Goal: Transaction & Acquisition: Purchase product/service

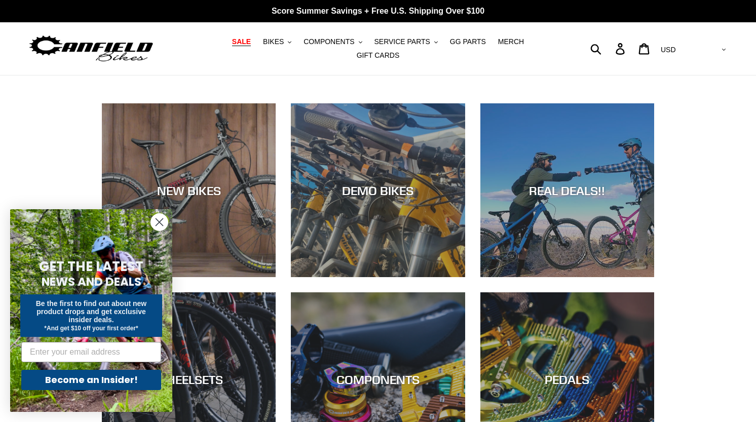
click at [232, 45] on span "SALE" at bounding box center [241, 41] width 19 height 9
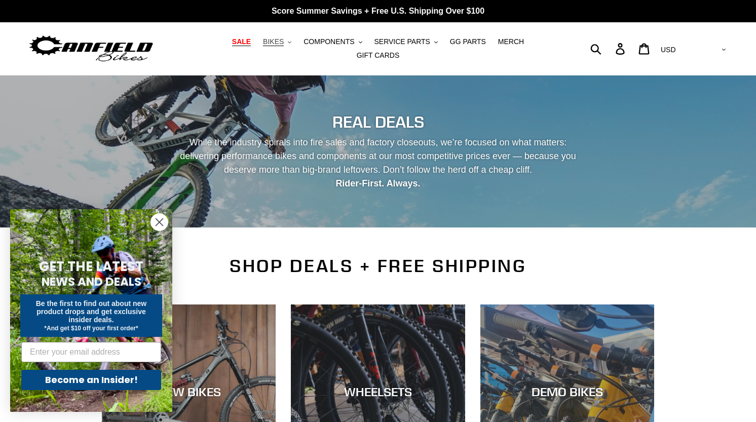
click at [263, 45] on span "BIKES" at bounding box center [273, 41] width 21 height 9
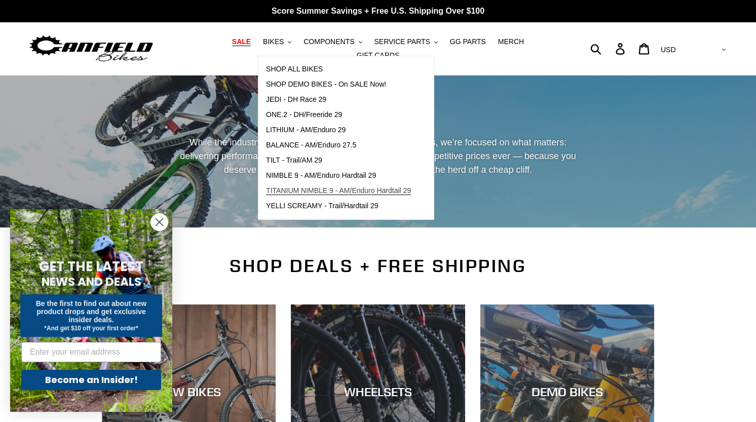
click at [288, 194] on span "TITANIUM NIMBLE 9 - AM/Enduro Hardtail 29" at bounding box center [338, 190] width 145 height 9
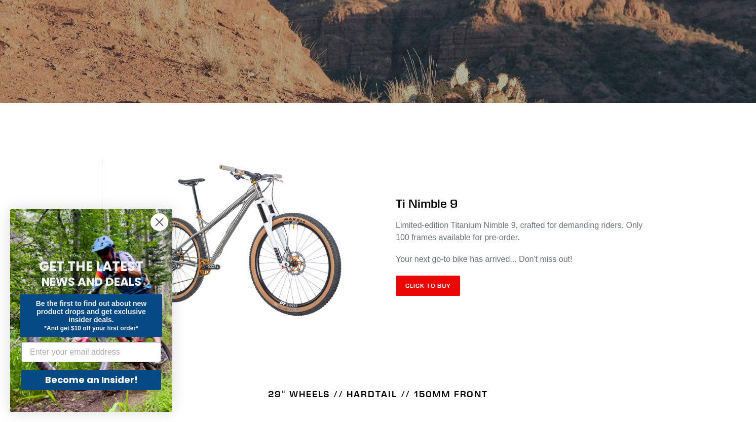
scroll to position [305, 0]
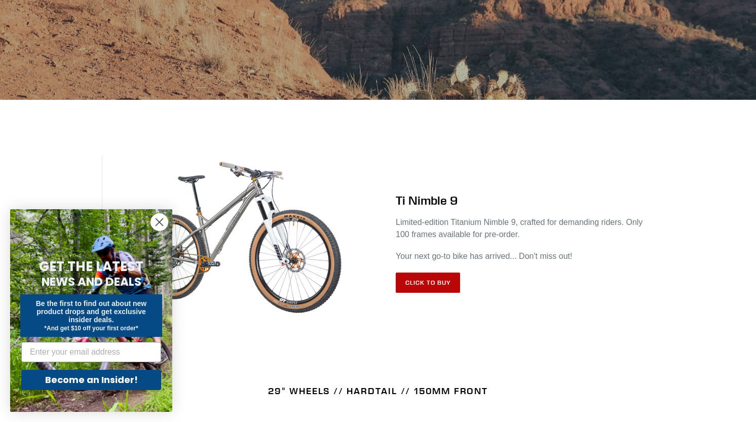
click at [428, 280] on link "Click to Buy" at bounding box center [428, 282] width 64 height 20
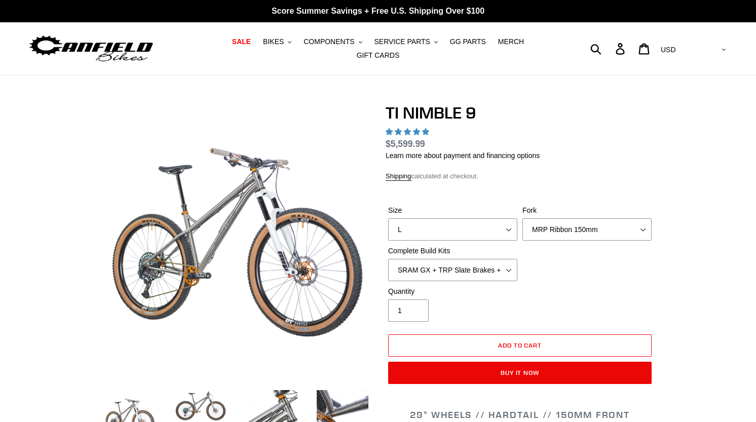
select select "highest-rating"
